Goal: Task Accomplishment & Management: Manage account settings

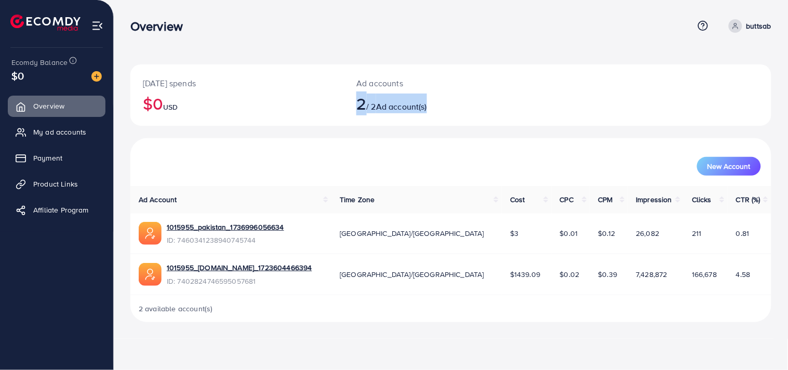
drag, startPoint x: 354, startPoint y: 111, endPoint x: 459, endPoint y: 102, distance: 105.9
click at [459, 102] on div "Ad accounts 2 / 2 Ad account(s)" at bounding box center [424, 94] width 161 height 61
click at [400, 113] on h2 "2 / 2 Ad account(s)" at bounding box center [425, 104] width 136 height 20
click at [50, 159] on span "Payment" at bounding box center [50, 158] width 29 height 10
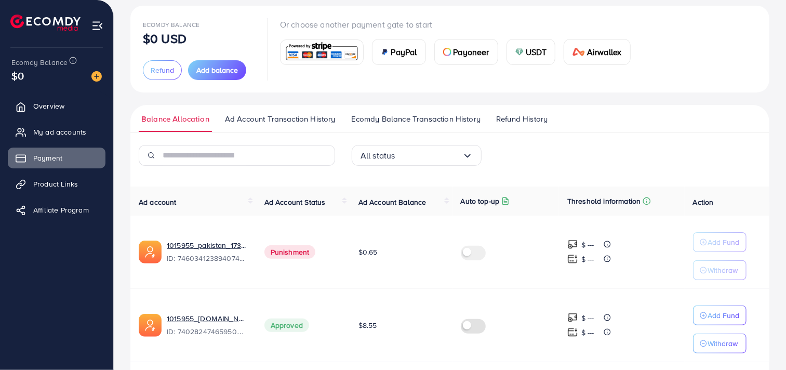
scroll to position [95, 0]
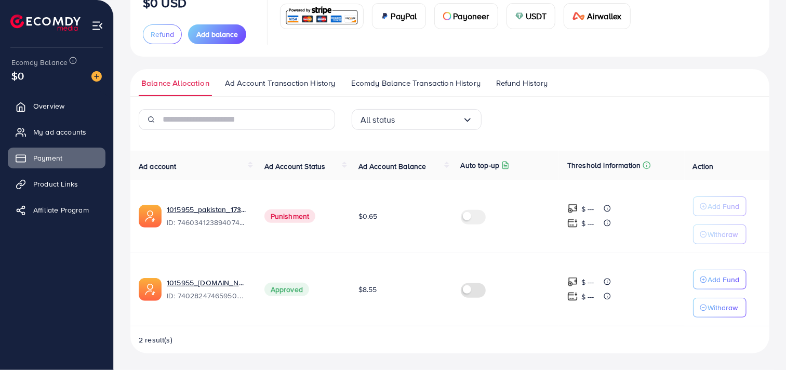
click at [241, 82] on span "Ad Account Transaction History" at bounding box center [280, 82] width 111 height 11
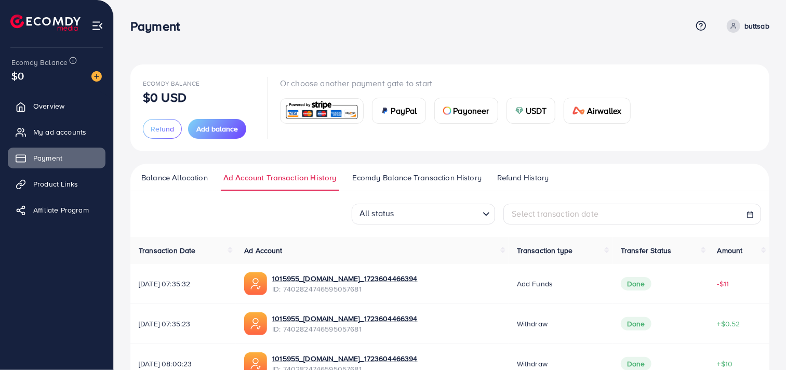
click at [413, 178] on span "Ecomdy Balance Transaction History" at bounding box center [416, 177] width 129 height 11
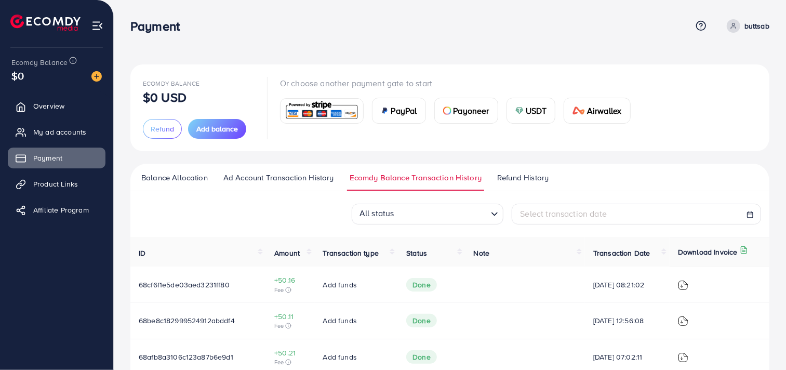
click at [516, 179] on span "Refund History" at bounding box center [522, 177] width 51 height 11
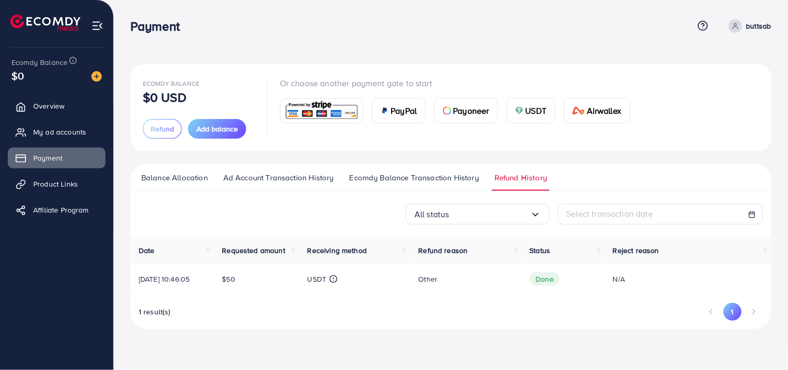
click at [167, 179] on span "Balance Allocation" at bounding box center [174, 177] width 67 height 11
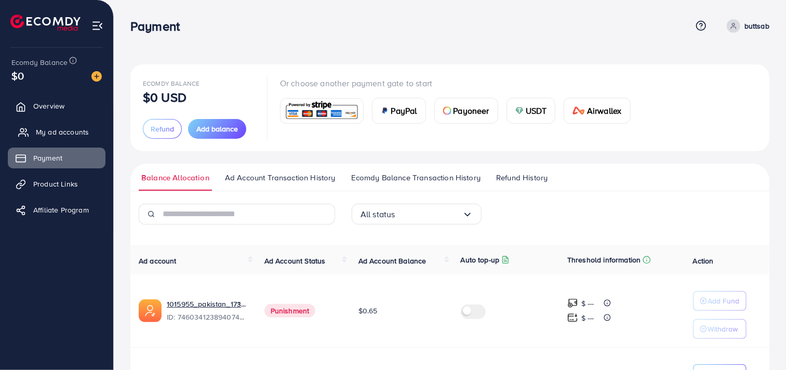
click at [47, 126] on link "My ad accounts" at bounding box center [57, 132] width 98 height 21
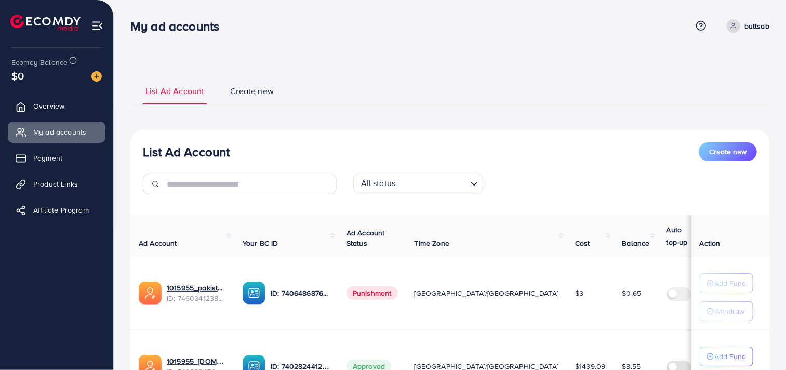
scroll to position [108, 0]
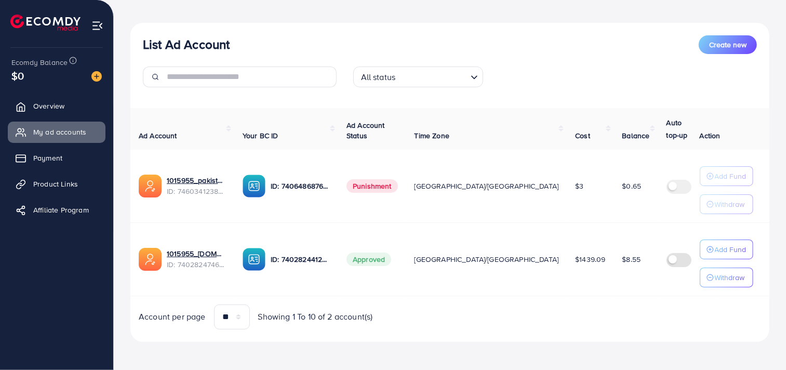
scroll to position [103, 0]
